Goal: Check status: Check status

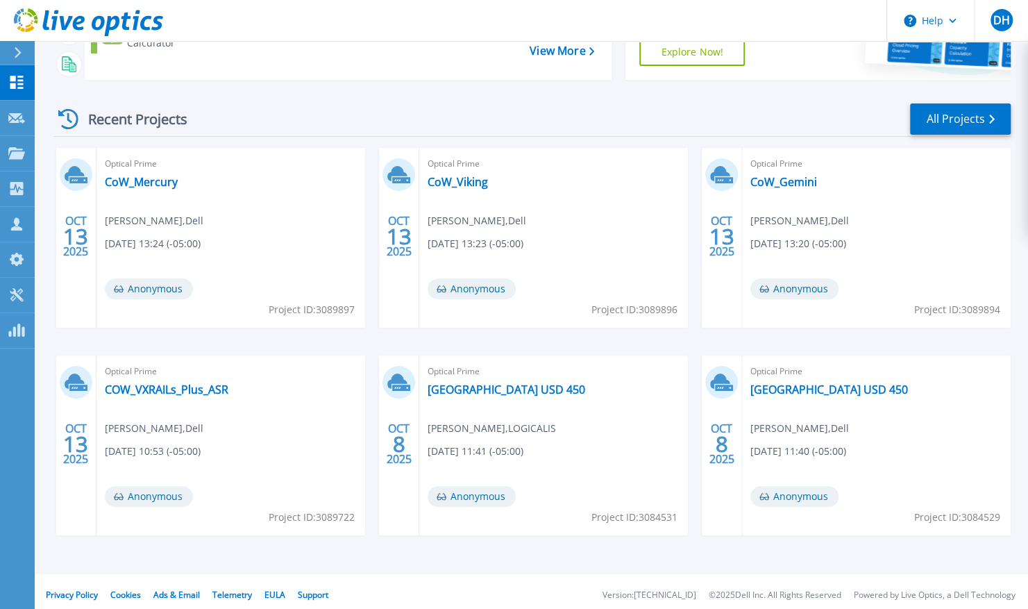
scroll to position [160, 0]
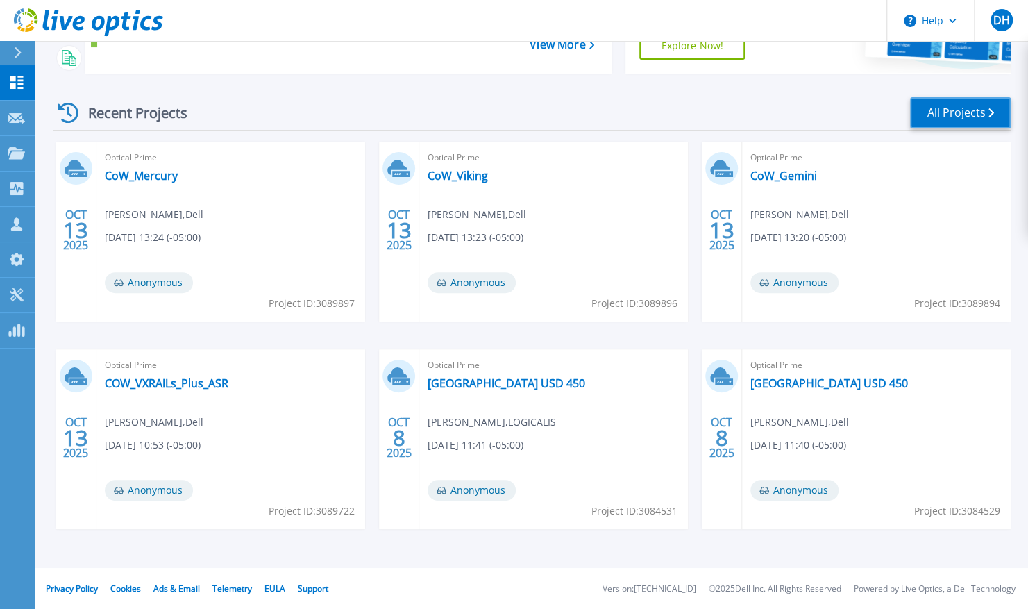
click at [932, 110] on link "All Projects" at bounding box center [960, 112] width 101 height 31
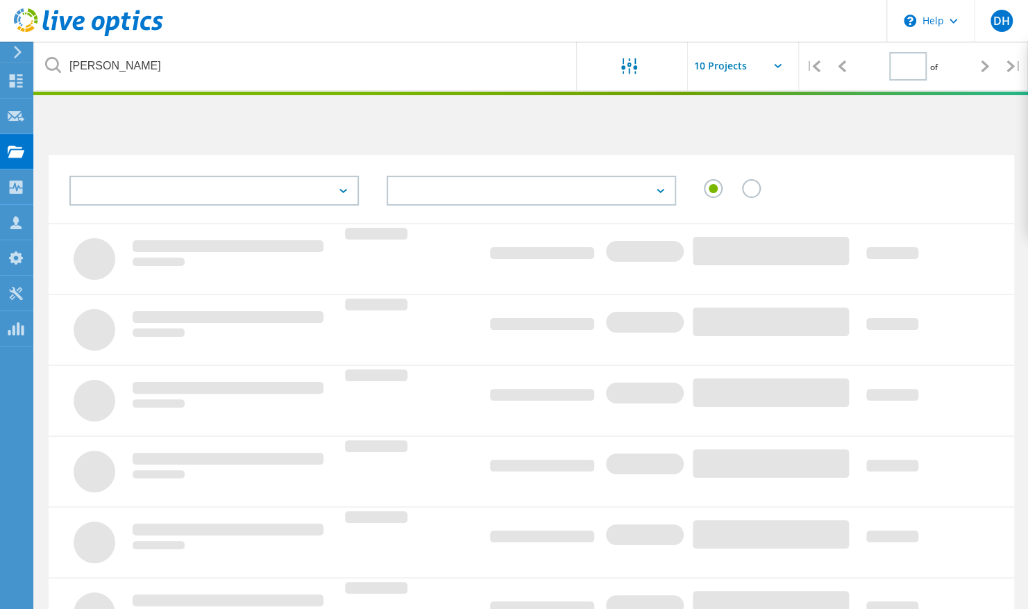
type input "1"
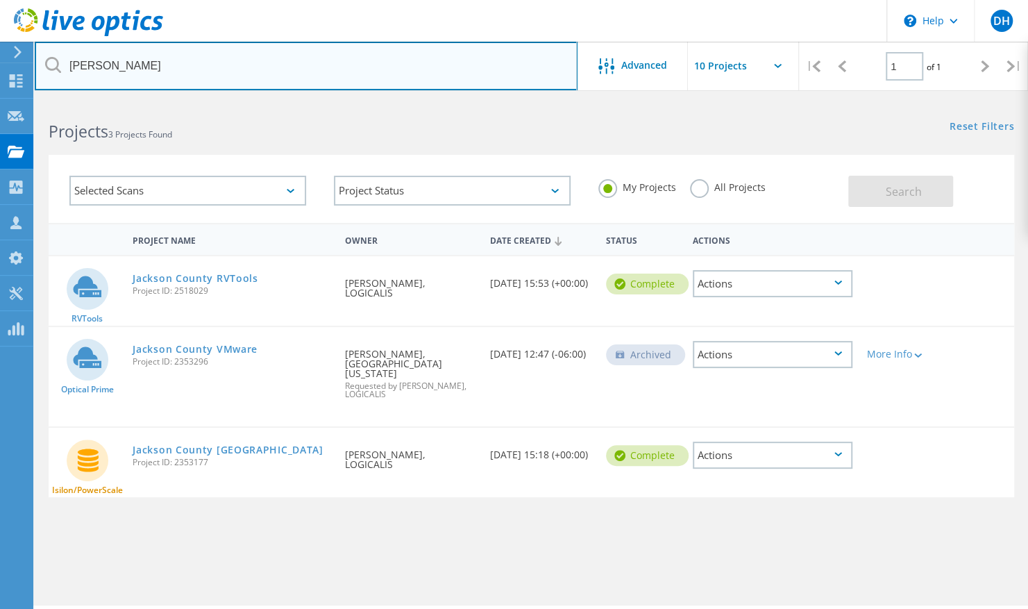
drag, startPoint x: 493, startPoint y: 71, endPoint x: 0, endPoint y: 36, distance: 494.7
click at [0, 36] on html "\n Help Explore Helpful Articles Contact Support DH Channel Partner [PERSON_NAM…" at bounding box center [514, 323] width 1028 height 647
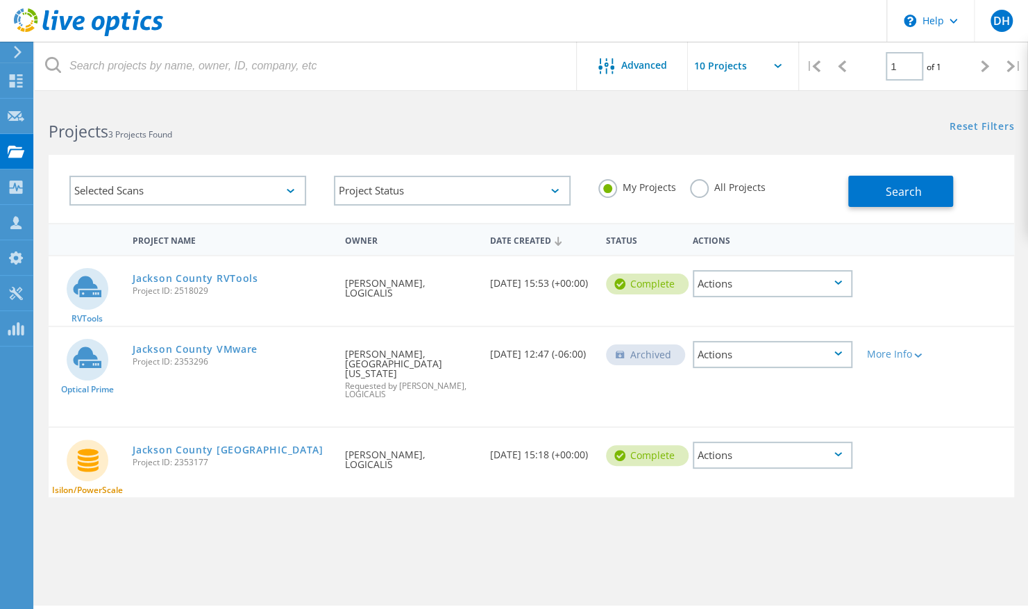
click at [521, 124] on div "Projects 3 Projects Found" at bounding box center [283, 119] width 496 height 37
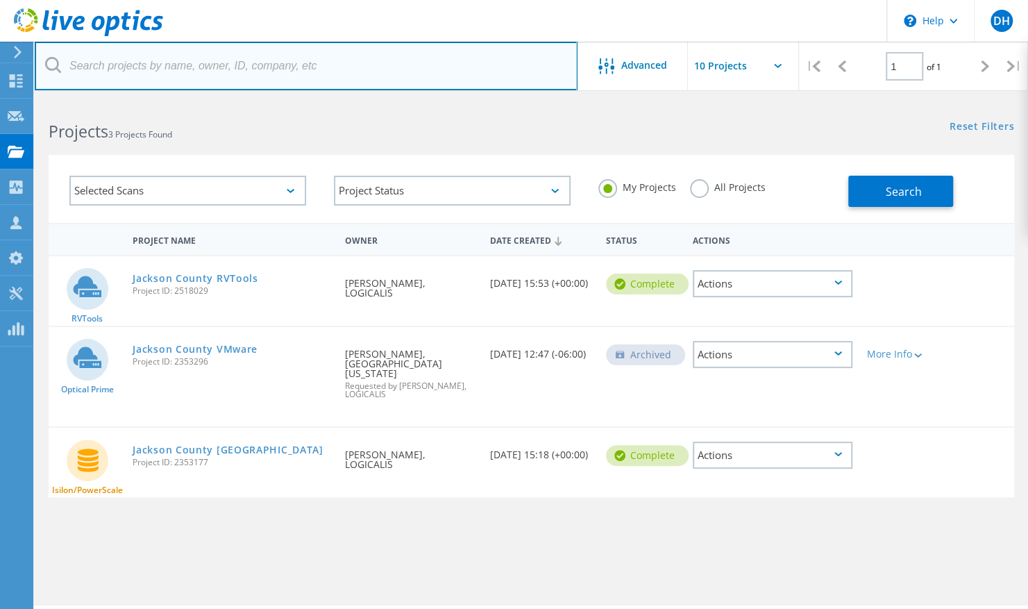
click at [394, 88] on input "text" at bounding box center [306, 66] width 543 height 49
click at [369, 63] on input "text" at bounding box center [306, 66] width 543 height 49
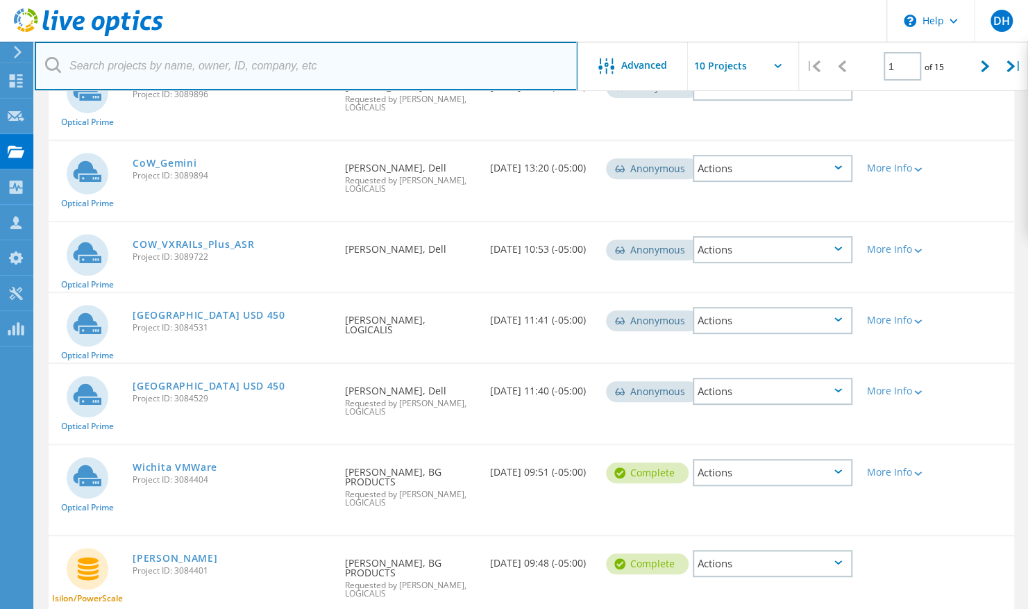
scroll to position [347, 0]
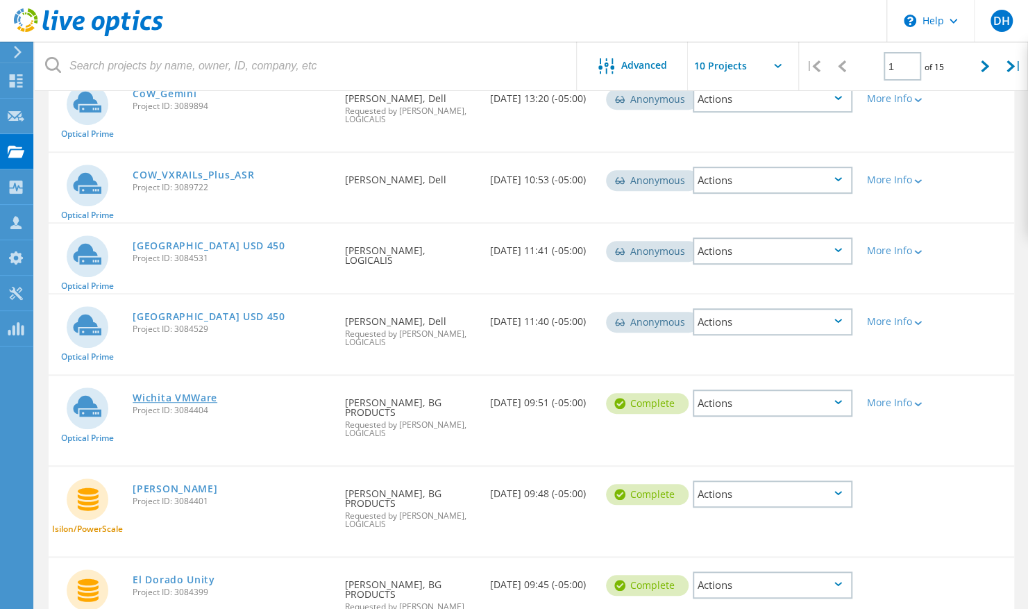
click at [182, 394] on link "Wichita VMWare" at bounding box center [175, 398] width 85 height 10
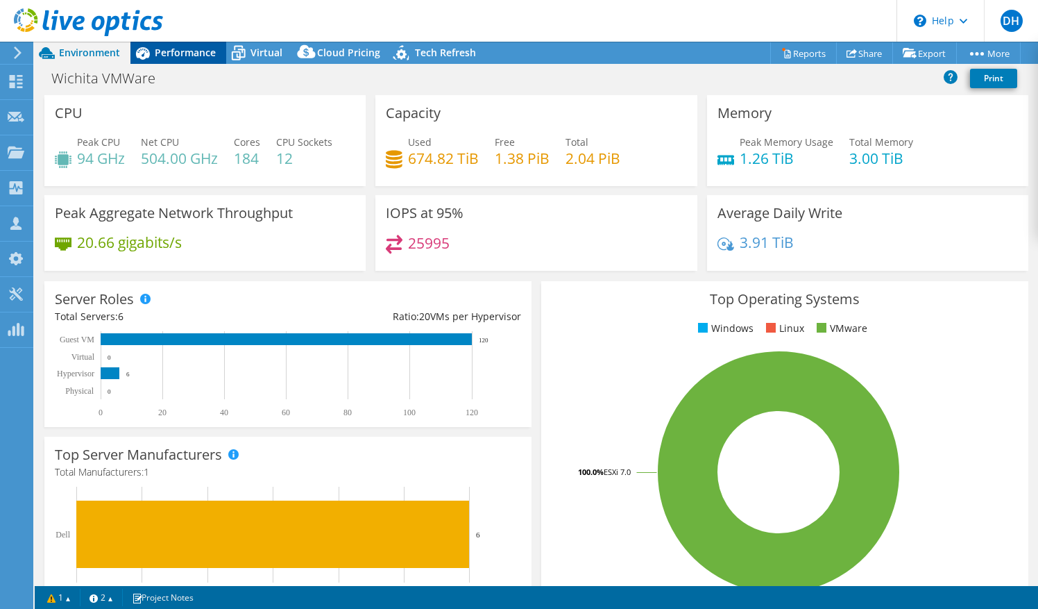
click at [189, 53] on span "Performance" at bounding box center [185, 52] width 61 height 13
